Goal: Task Accomplishment & Management: Manage account settings

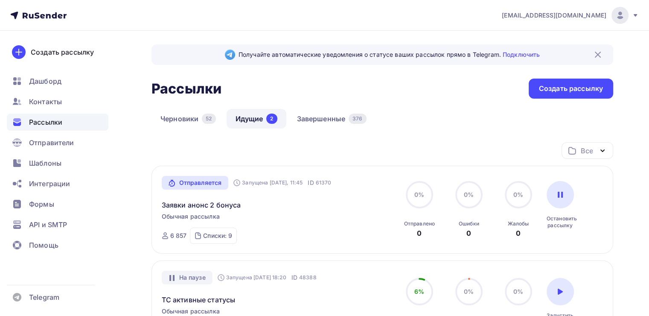
click at [186, 128] on link "Черновики 52" at bounding box center [187, 119] width 73 height 20
click at [190, 122] on link "Черновики 52" at bounding box center [187, 119] width 73 height 20
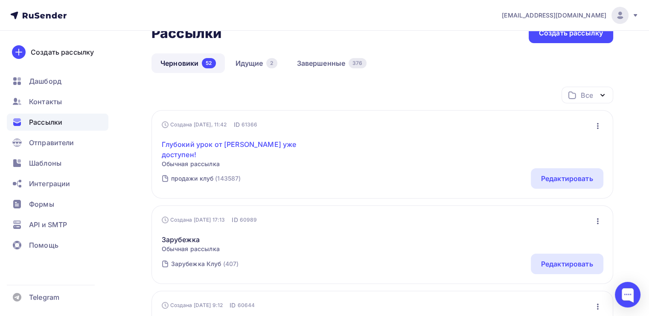
scroll to position [56, 0]
click at [254, 144] on link "Глубокий урок от [PERSON_NAME] уже доступен!" at bounding box center [235, 149] width 146 height 20
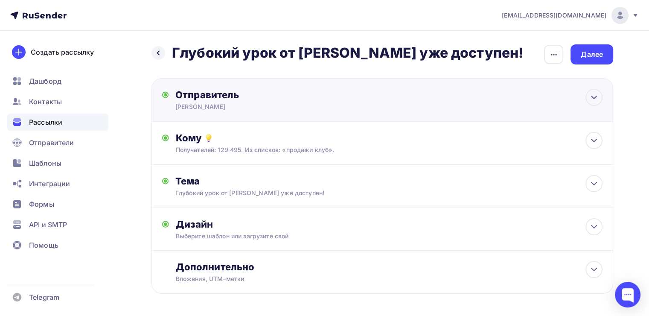
click at [310, 96] on div "Отправитель" at bounding box center [267, 95] width 185 height 12
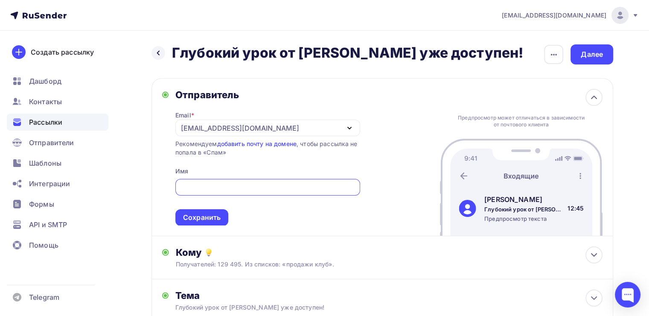
type input "[PERSON_NAME]"
click at [586, 93] on div at bounding box center [593, 97] width 17 height 17
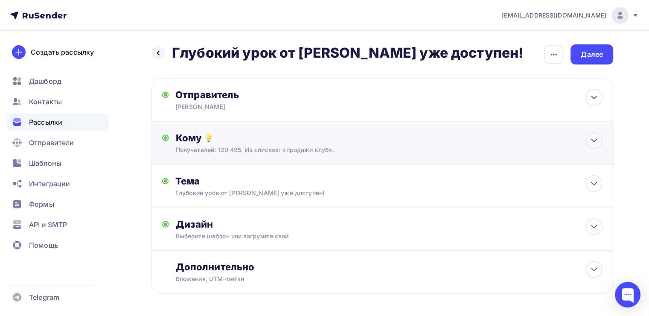
scroll to position [41, 0]
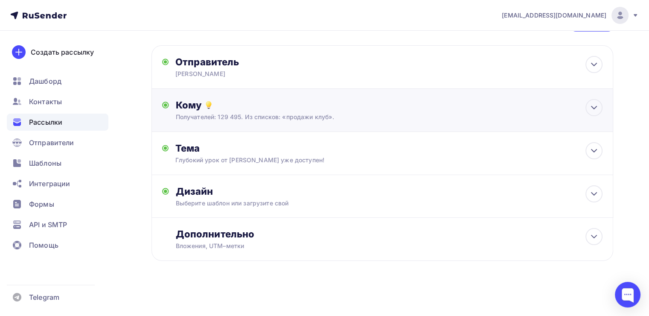
click at [366, 113] on div "Получателей: 129 495. Из списков: «продажи клуб»." at bounding box center [368, 117] width 384 height 9
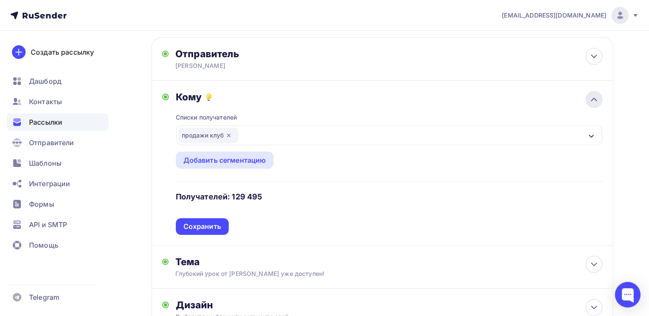
click at [594, 98] on icon at bounding box center [593, 99] width 5 height 3
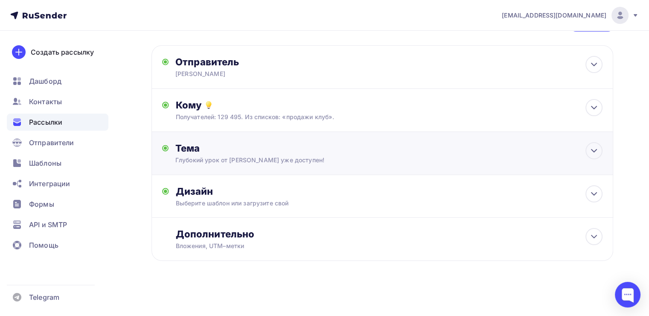
click at [462, 151] on div "Тема Глубокий урок от [PERSON_NAME] уже доступен! Тема * Глубокий урок от [PERS…" at bounding box center [382, 153] width 462 height 43
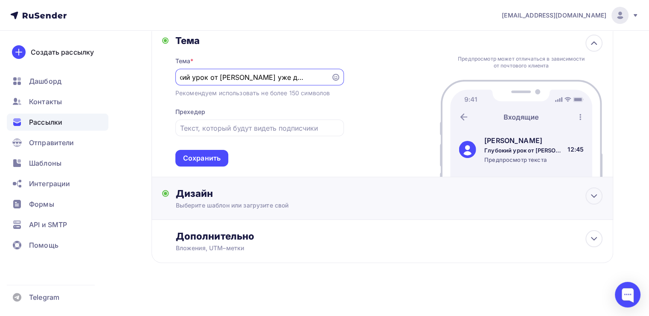
scroll to position [141, 0]
click at [467, 200] on div "Выберите шаблон или загрузите свой" at bounding box center [368, 204] width 384 height 9
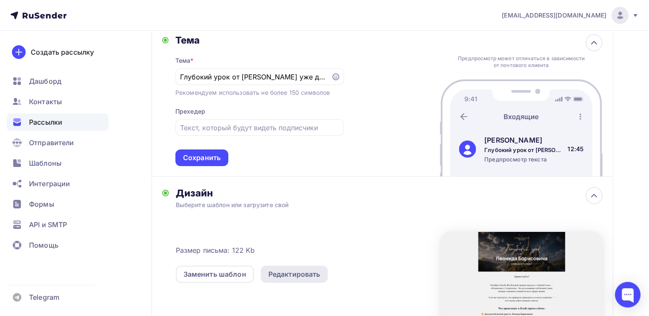
click at [296, 273] on div "Редактировать" at bounding box center [294, 274] width 52 height 10
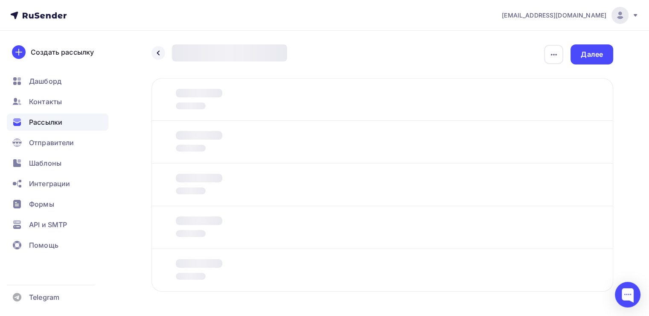
scroll to position [31, 0]
